Goal: Task Accomplishment & Management: Complete application form

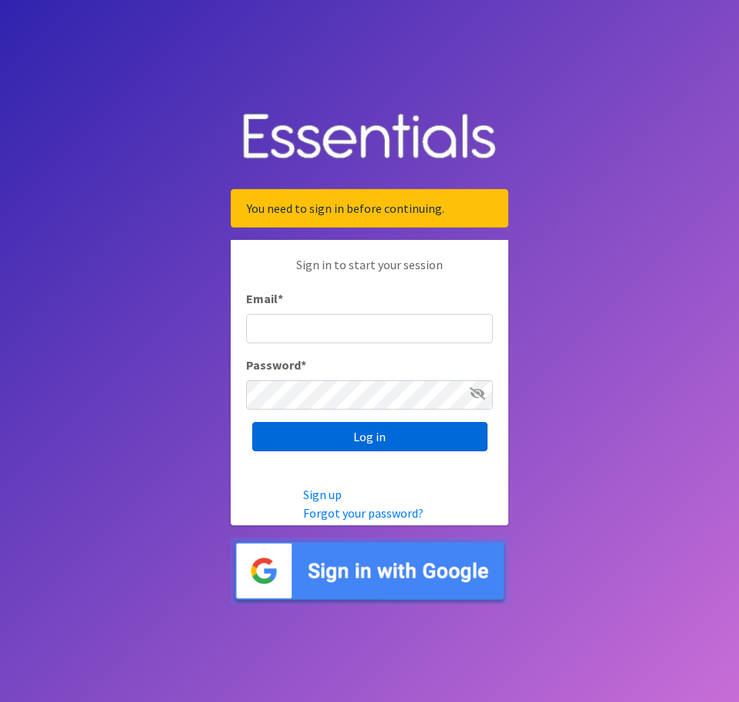
type input "[EMAIL_ADDRESS][DOMAIN_NAME]"
click at [298, 437] on input "Log in" at bounding box center [369, 436] width 235 height 29
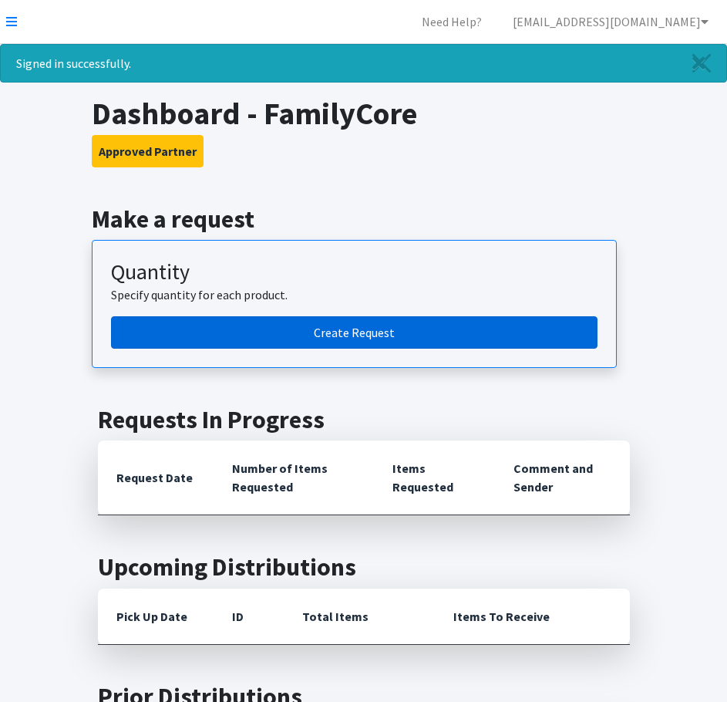
click at [322, 331] on link "Create Request" at bounding box center [354, 332] width 487 height 32
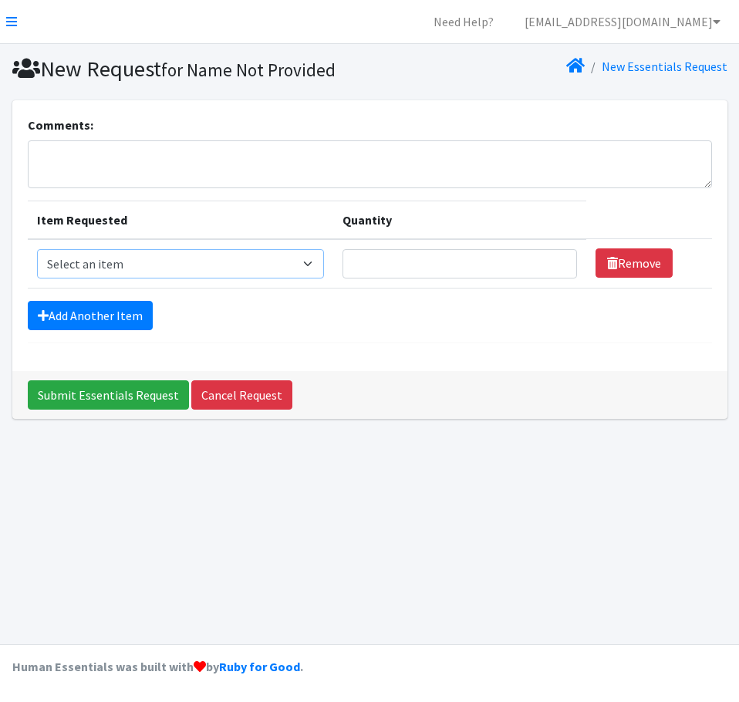
click at [119, 265] on select "Select an item Diapers - Newborn Diapers - Preemie Diapers - Size 1 Diapers - S…" at bounding box center [180, 263] width 287 height 29
select select "73"
click at [37, 249] on select "Select an item Diapers - Newborn Diapers - Preemie Diapers - Size 1 Diapers - S…" at bounding box center [180, 263] width 287 height 29
click at [379, 260] on input "Quantity" at bounding box center [459, 263] width 234 height 29
type input "150"
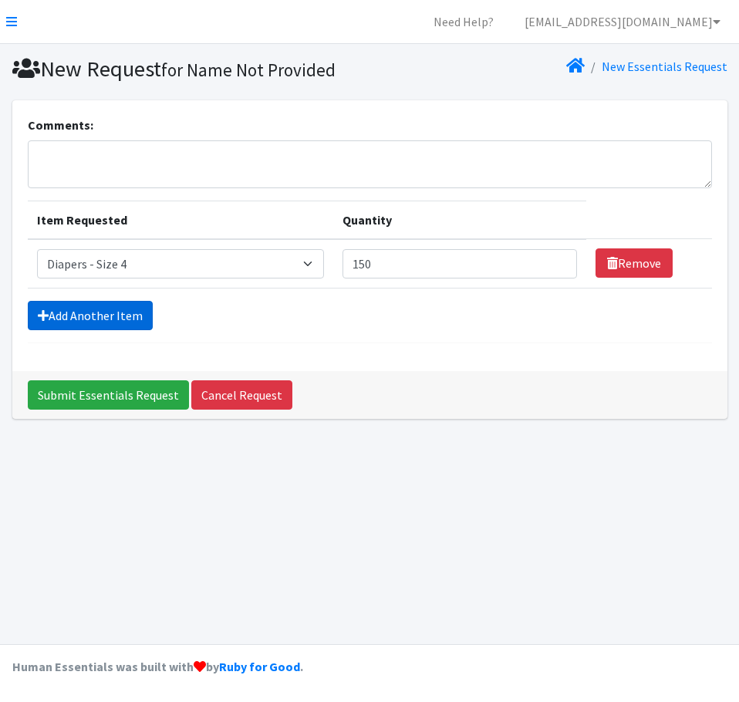
click at [106, 315] on link "Add Another Item" at bounding box center [90, 315] width 125 height 29
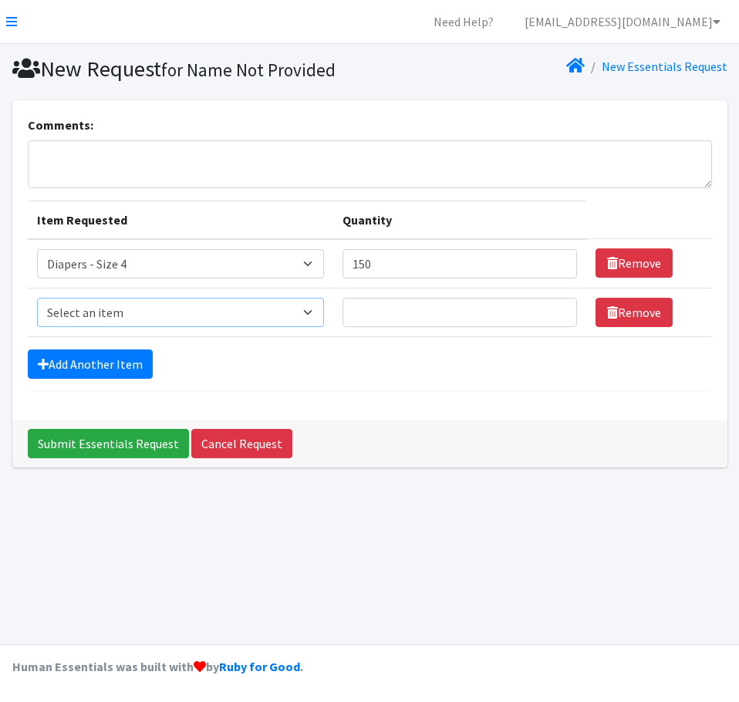
click at [108, 312] on select "Select an item Diapers - Newborn Diapers - Preemie Diapers - Size 1 Diapers - S…" at bounding box center [180, 312] width 287 height 29
select select "74"
click at [37, 298] on select "Select an item Diapers - Newborn Diapers - Preemie Diapers - Size 1 Diapers - S…" at bounding box center [180, 312] width 287 height 29
click at [382, 308] on input "Quantity" at bounding box center [459, 312] width 234 height 29
type input "200"
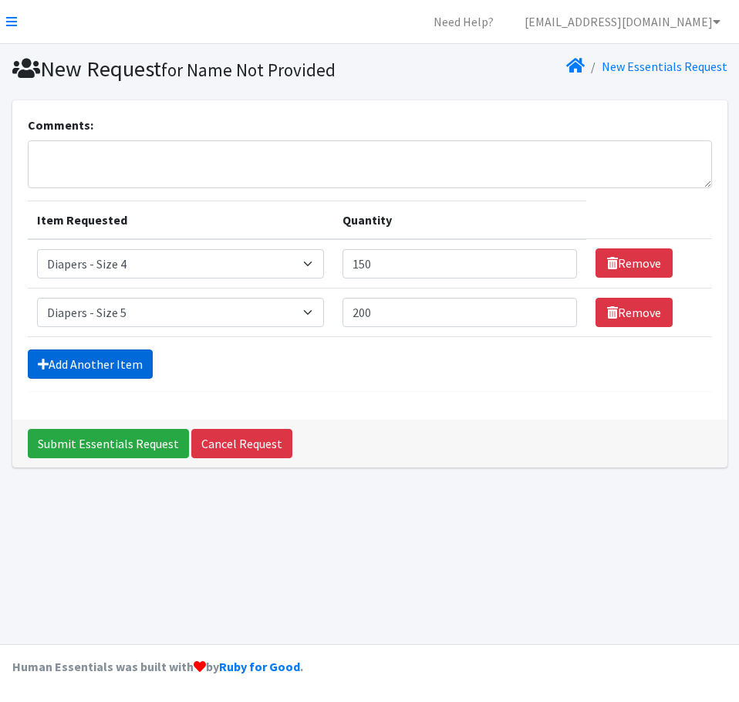
click at [106, 359] on link "Add Another Item" at bounding box center [90, 363] width 125 height 29
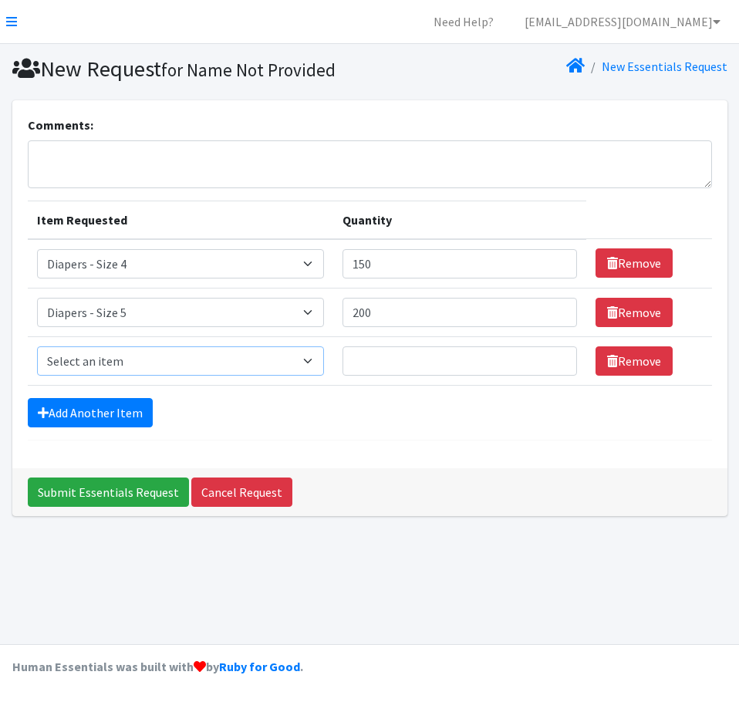
click at [106, 359] on select "Select an item Diapers - Newborn Diapers - Preemie Diapers - Size 1 Diapers - S…" at bounding box center [180, 360] width 287 height 29
select select "75"
click at [37, 346] on select "Select an item Diapers - Newborn Diapers - Preemie Diapers - Size 1 Diapers - S…" at bounding box center [180, 360] width 287 height 29
click at [413, 352] on input "Quantity" at bounding box center [459, 360] width 234 height 29
type input "2"
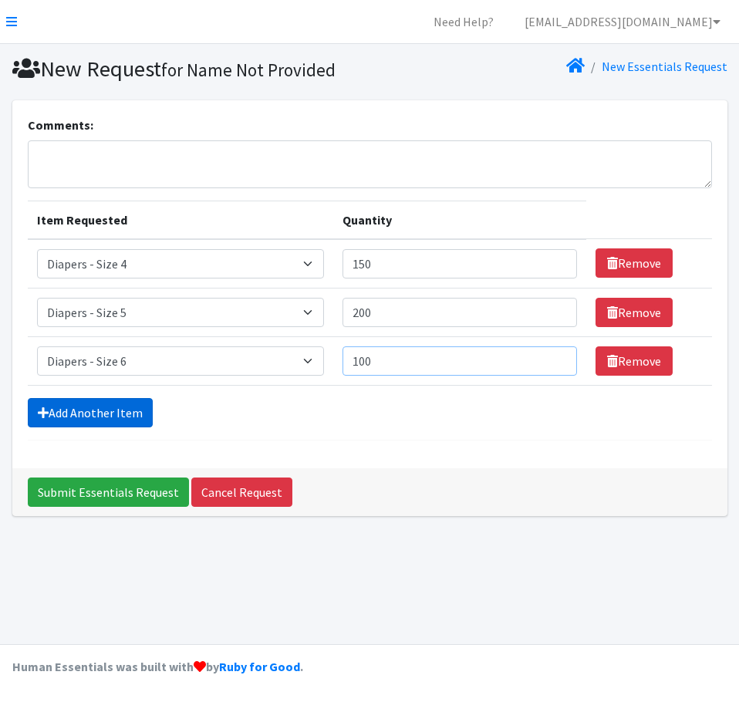
type input "100"
click at [114, 415] on link "Add Another Item" at bounding box center [90, 412] width 125 height 29
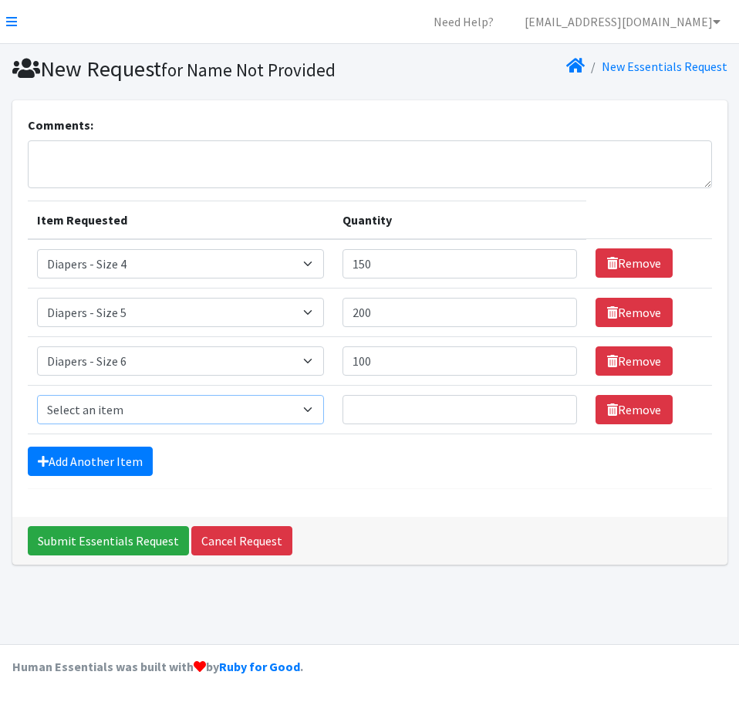
click at [129, 402] on select "Select an item Diapers - Newborn Diapers - Preemie Diapers - Size 1 Diapers - S…" at bounding box center [180, 409] width 287 height 29
select select "1302"
click at [37, 395] on select "Select an item Diapers - Newborn Diapers - Preemie Diapers - Size 1 Diapers - S…" at bounding box center [180, 409] width 287 height 29
click at [394, 411] on input "Quantity" at bounding box center [459, 409] width 234 height 29
type input "120"
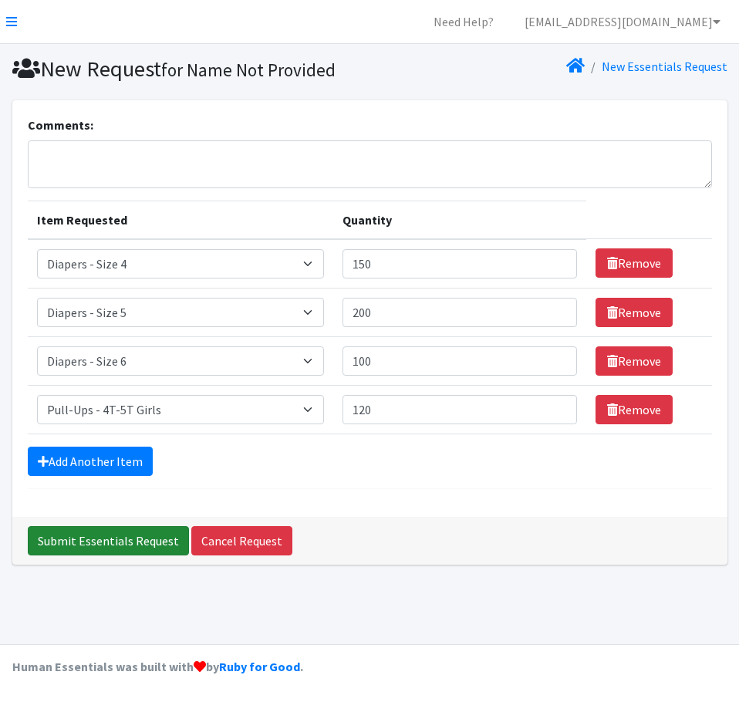
click at [135, 546] on input "Submit Essentials Request" at bounding box center [108, 540] width 161 height 29
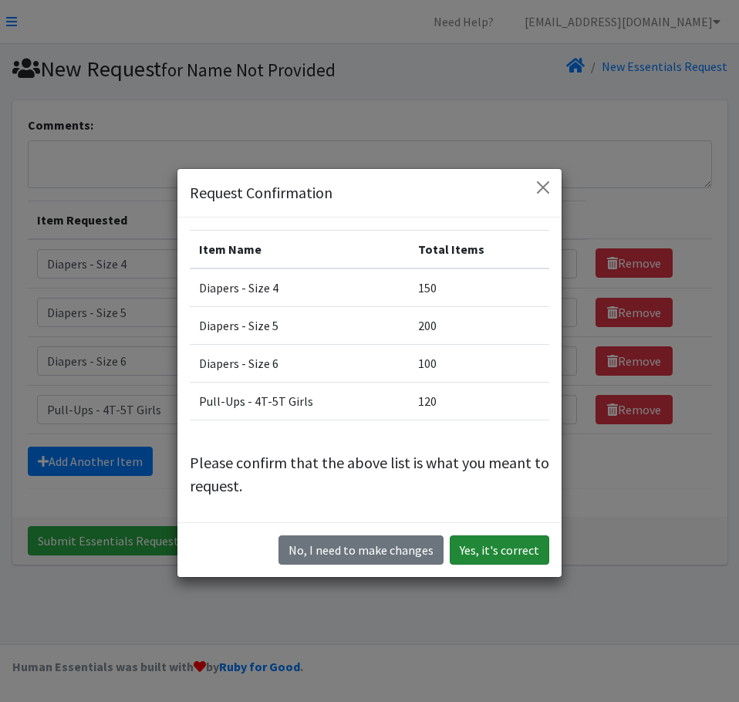
click at [498, 544] on button "Yes, it's correct" at bounding box center [499, 549] width 99 height 29
